Goal: Transaction & Acquisition: Purchase product/service

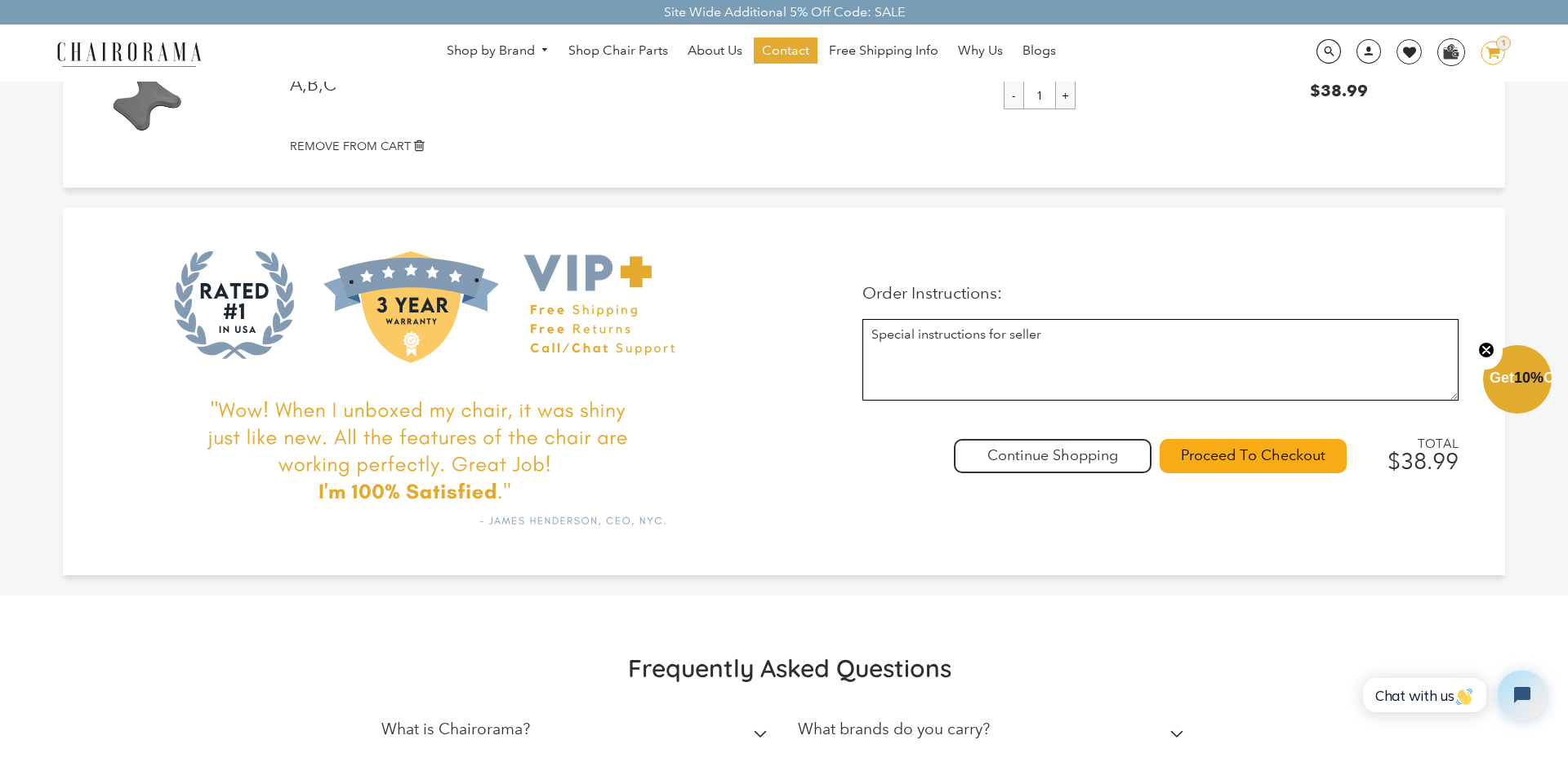
scroll to position [227, 0]
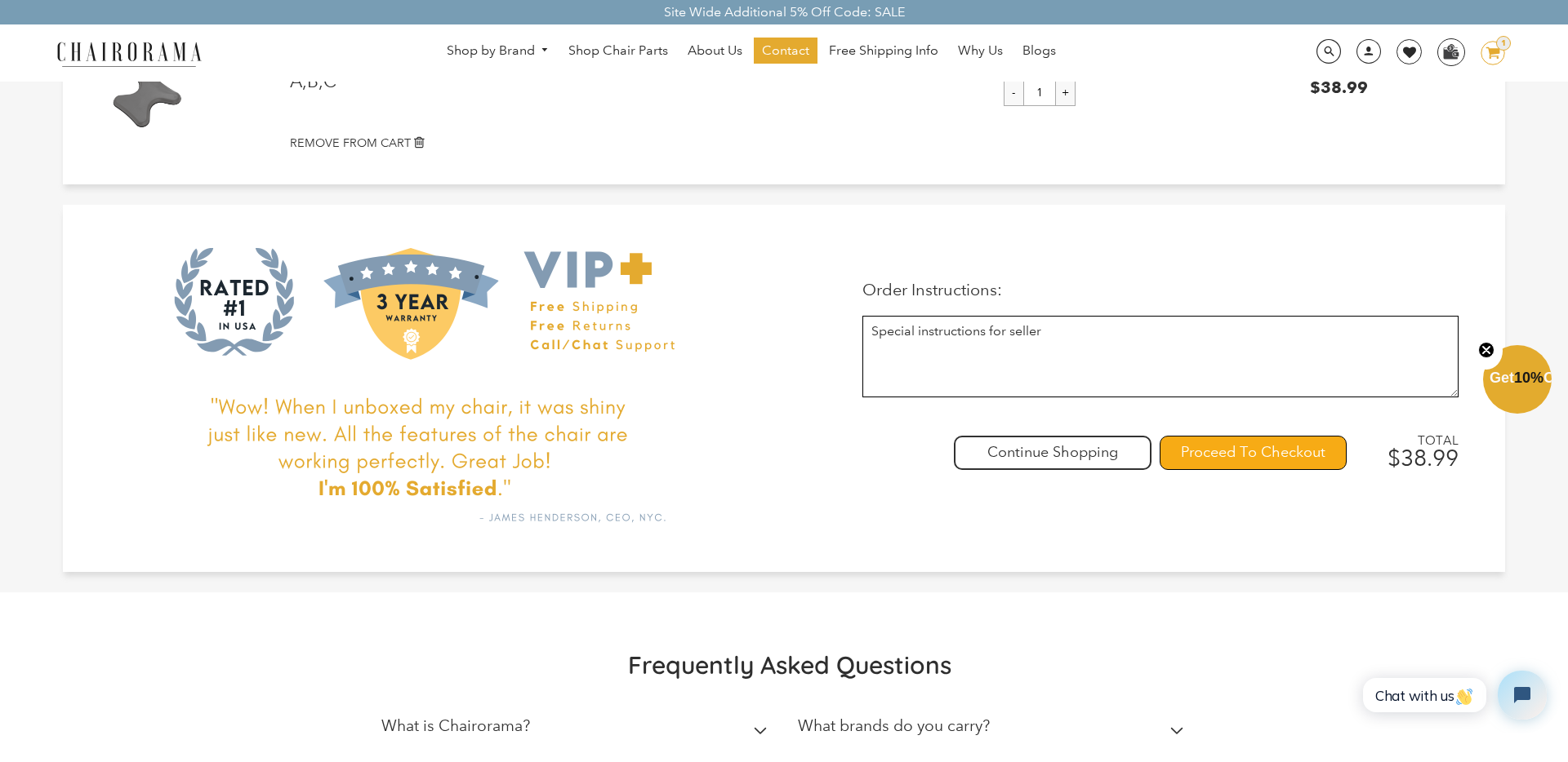
click at [1245, 456] on input "Proceed To Checkout" at bounding box center [1252, 452] width 187 height 34
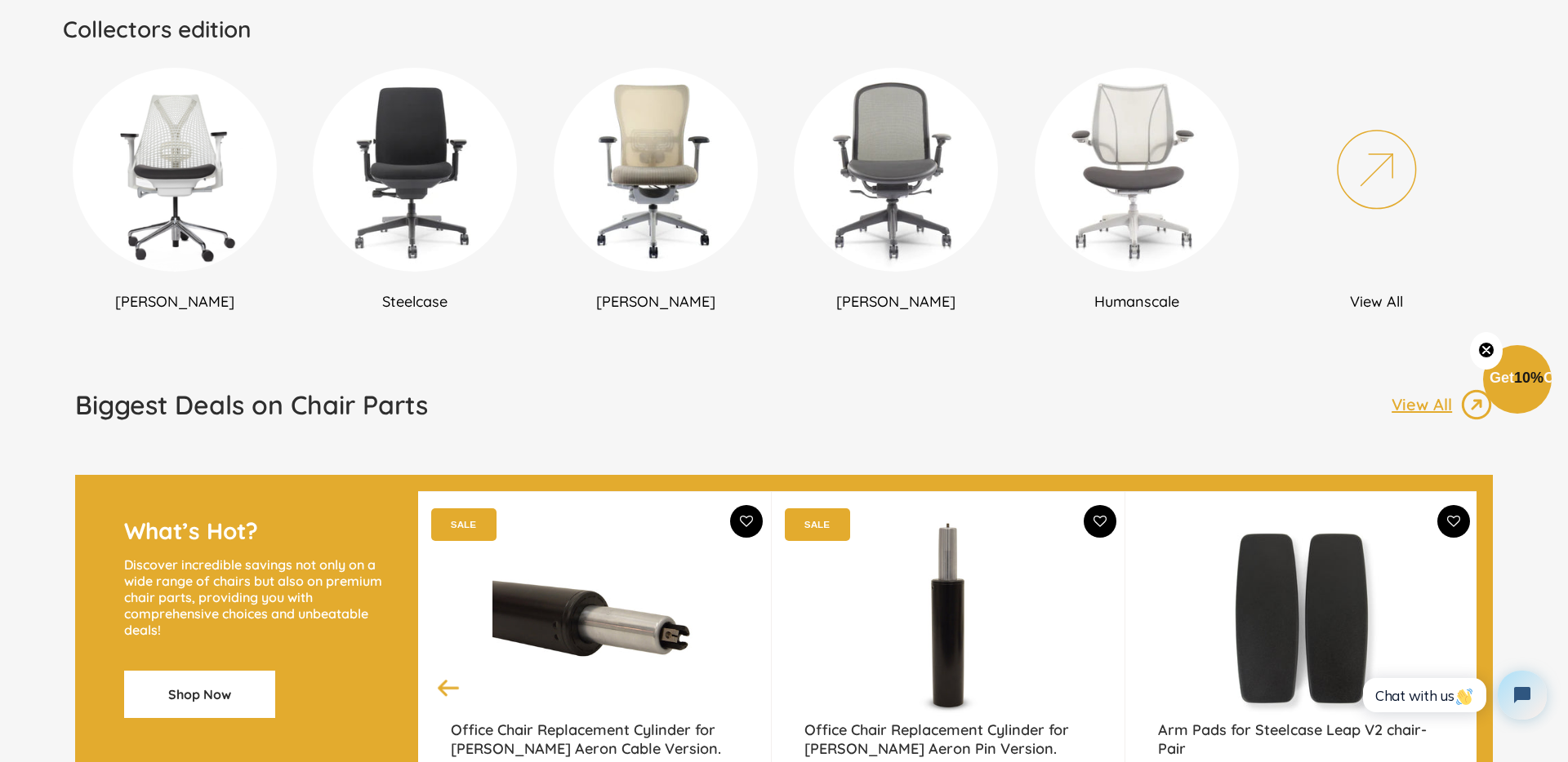
scroll to position [1258, 0]
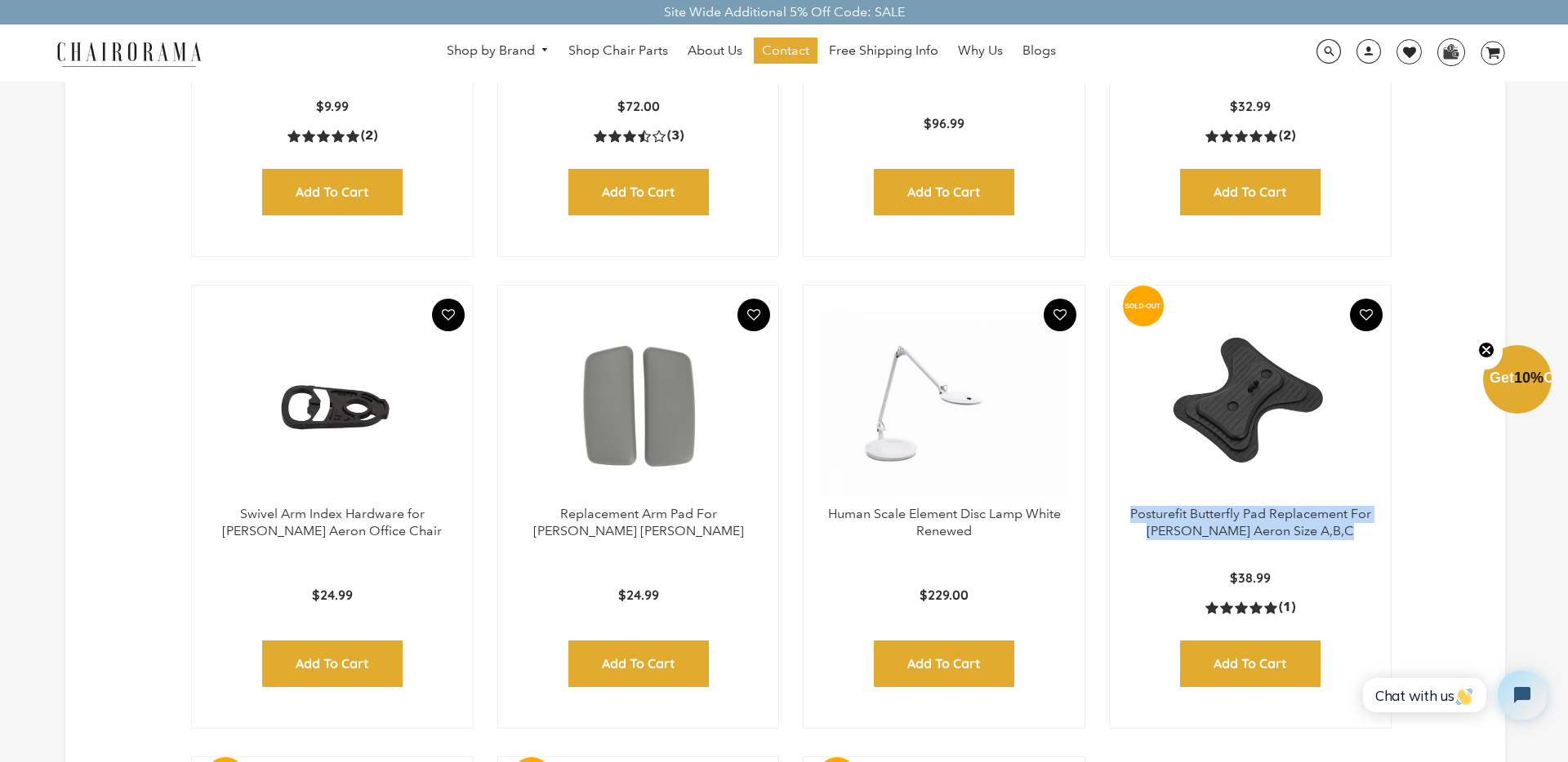
drag, startPoint x: 1384, startPoint y: 537, endPoint x: 1124, endPoint y: 510, distance: 261.4
click at [1125, 510] on div "Posturefit Butterfly Pad Replacement For [PERSON_NAME] Aeron Size A,B,C Layer 1…" at bounding box center [1249, 507] width 282 height 444
copy link "Posturefit Butterfly Pad Replacement For [PERSON_NAME] Aeron Size A,B,C"
